Goal: Information Seeking & Learning: Learn about a topic

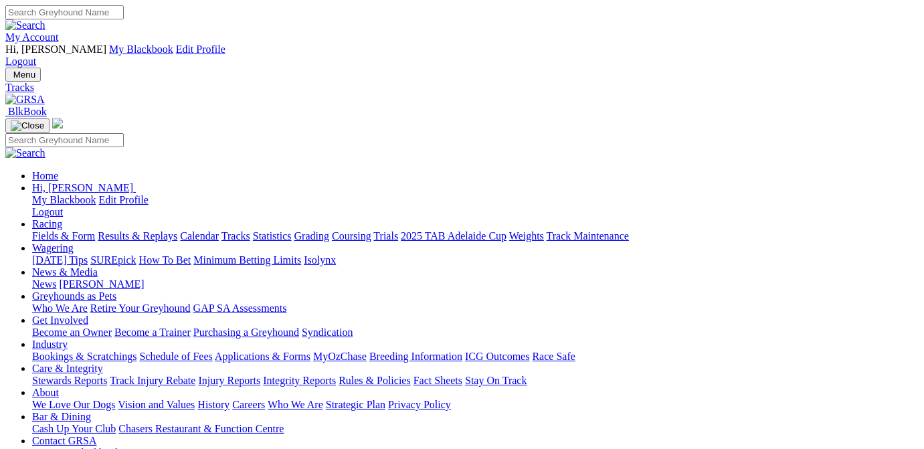
click at [34, 230] on link "Fields & Form" at bounding box center [63, 235] width 63 height 11
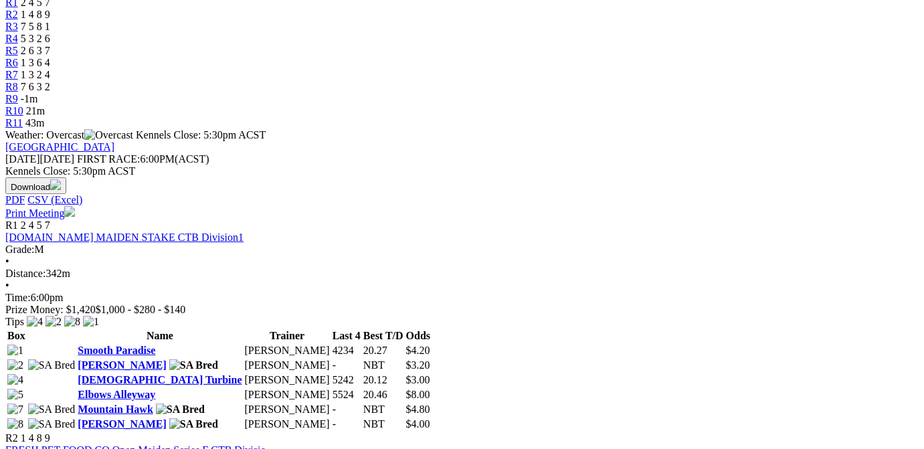
scroll to position [606, 0]
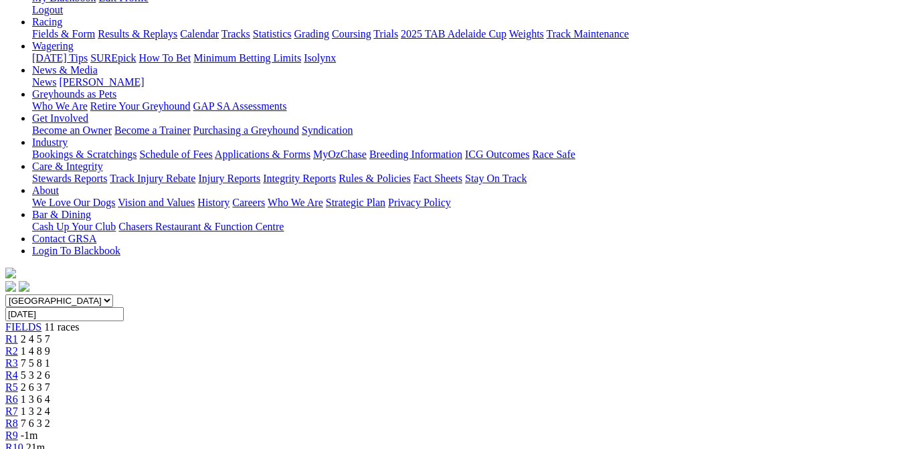
scroll to position [135, 0]
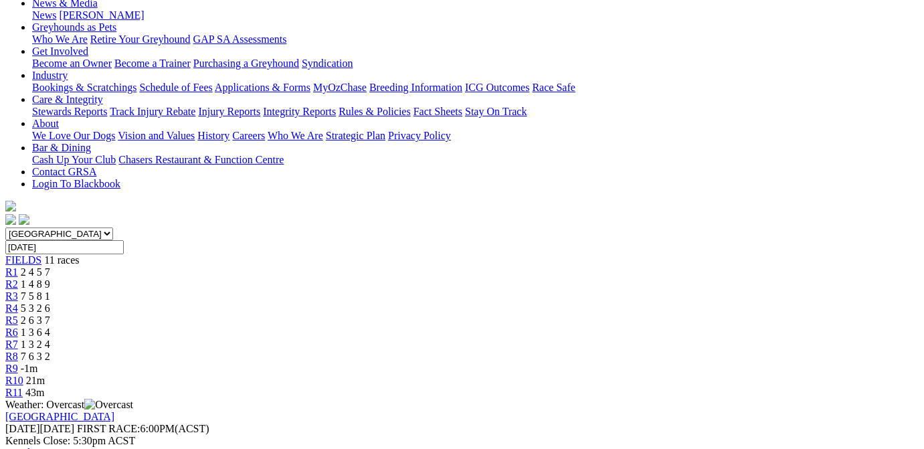
scroll to position [0, 0]
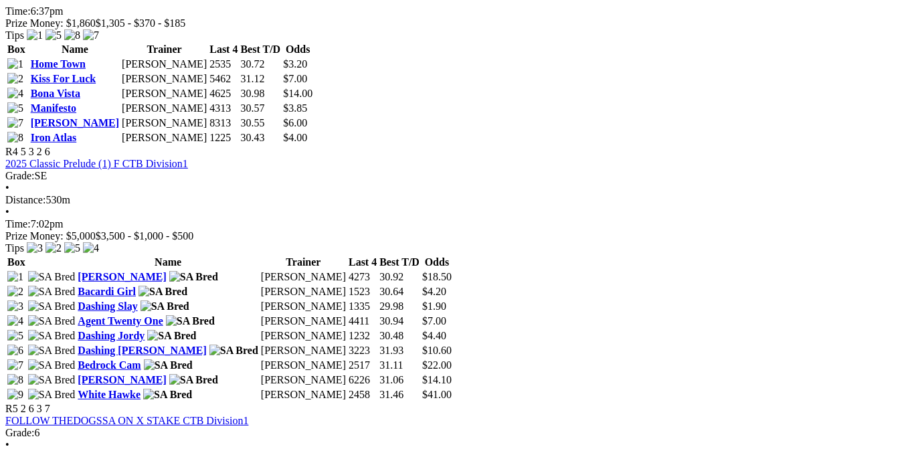
scroll to position [1213, 0]
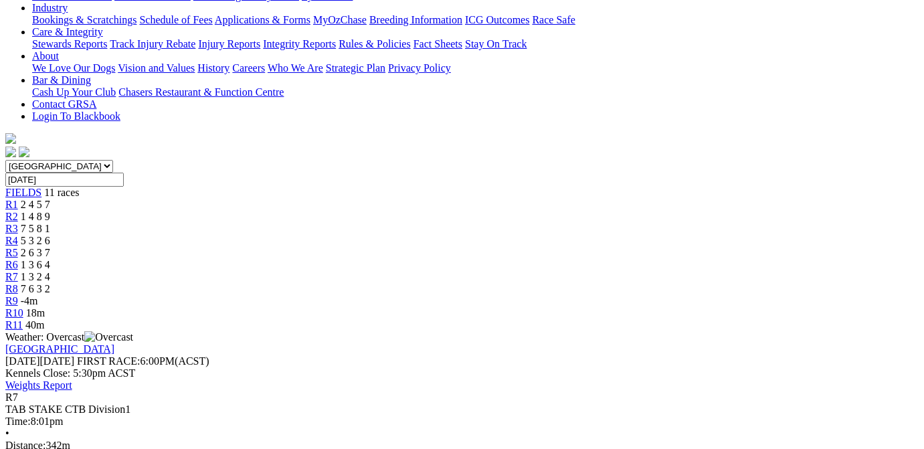
scroll to position [269, 0]
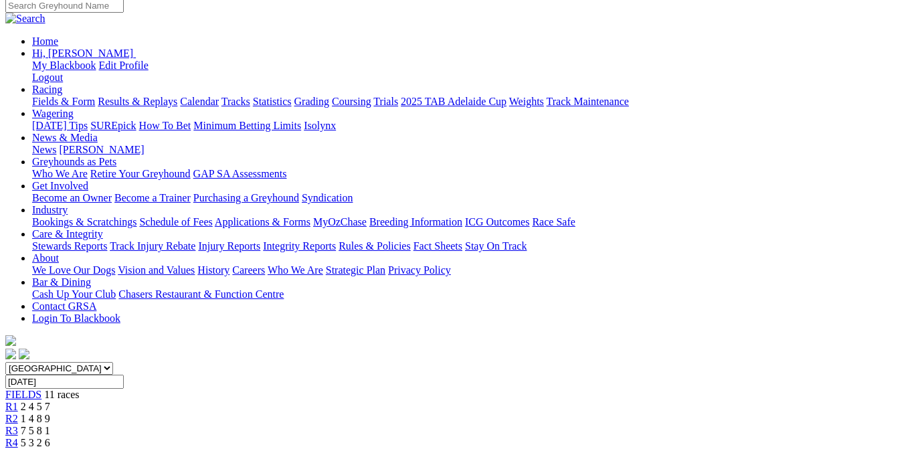
scroll to position [202, 0]
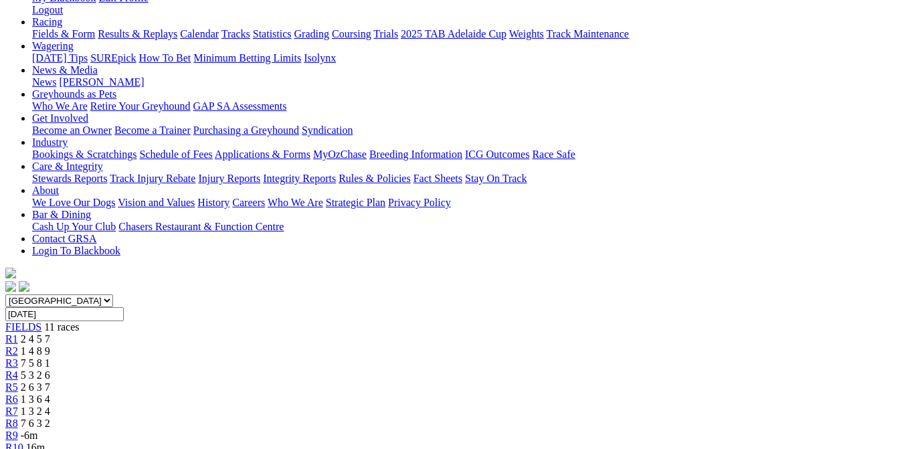
scroll to position [0, 0]
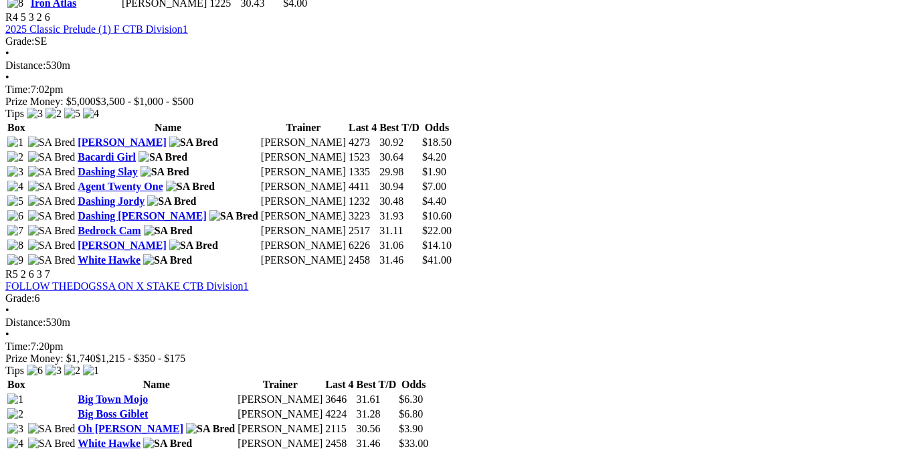
scroll to position [1549, 0]
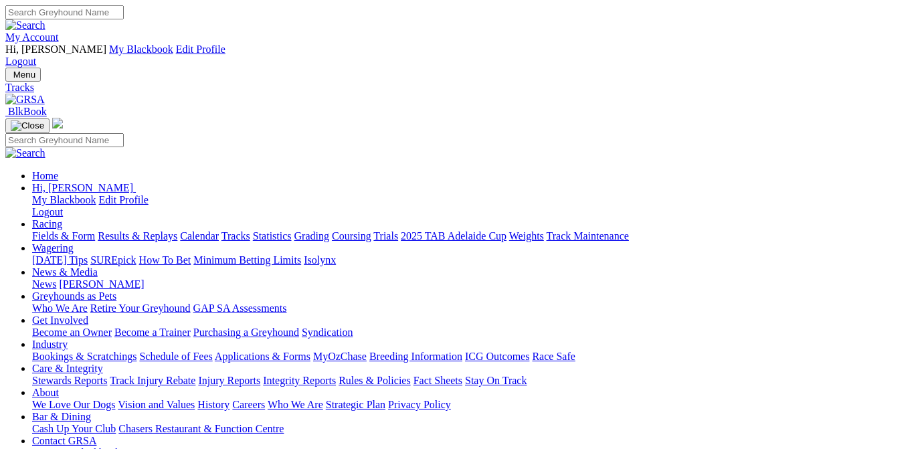
click at [57, 230] on link "Fields & Form" at bounding box center [63, 235] width 63 height 11
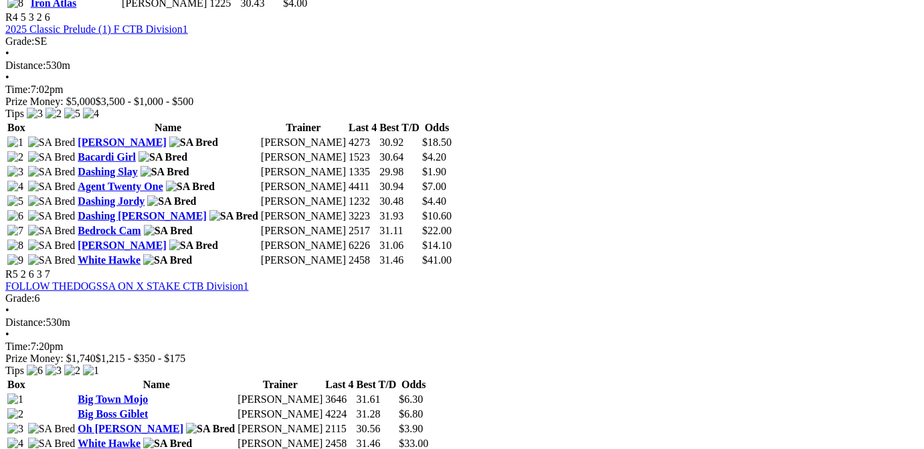
scroll to position [1549, 0]
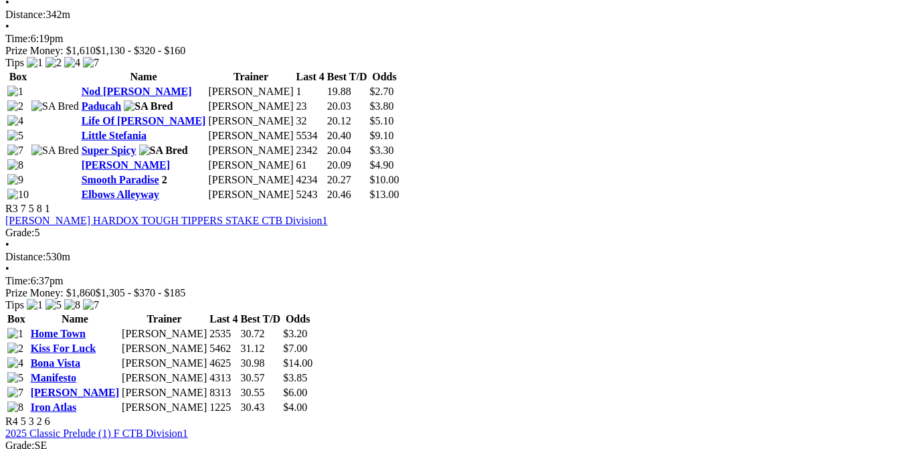
scroll to position [943, 0]
